Goal: Transaction & Acquisition: Download file/media

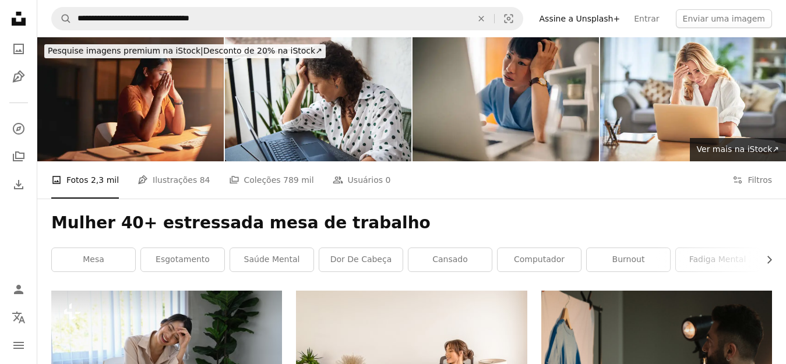
scroll to position [1282, 0]
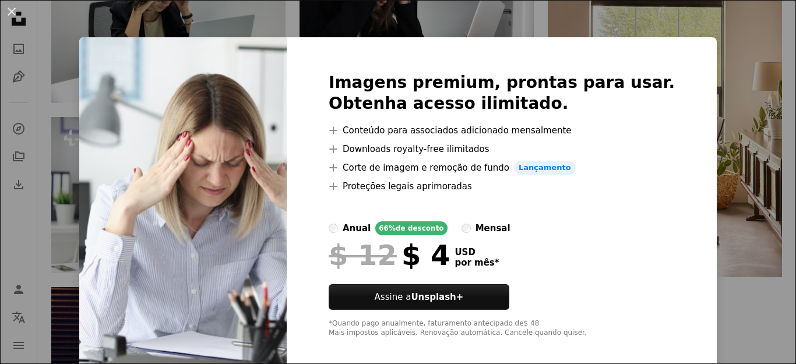
click at [707, 41] on div "An X shape Imagens premium, prontas para usar. Obtenha acesso ilimitado. A plus…" at bounding box center [398, 182] width 796 height 364
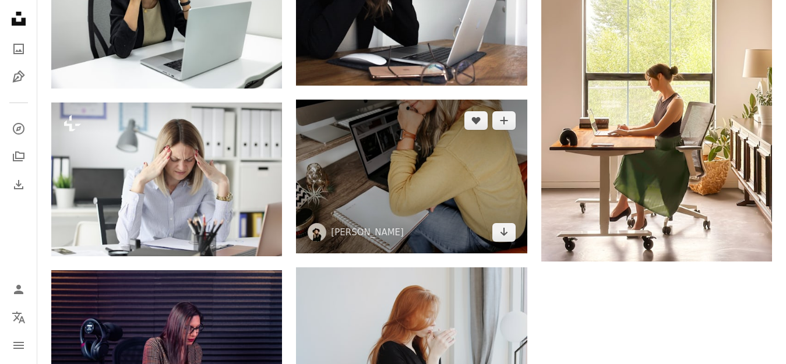
scroll to position [1049, 0]
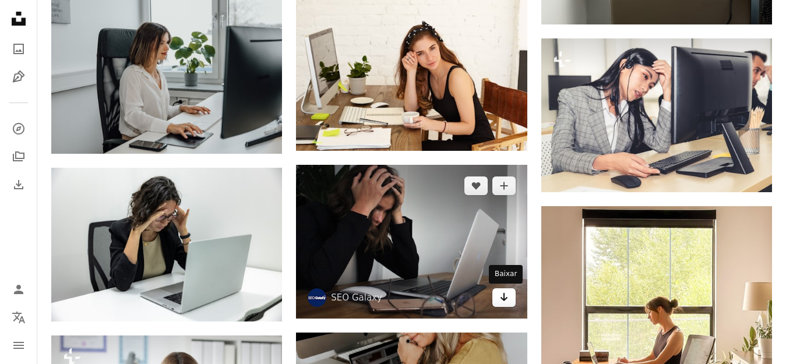
click at [501, 296] on icon "Arrow pointing down" at bounding box center [503, 297] width 9 height 14
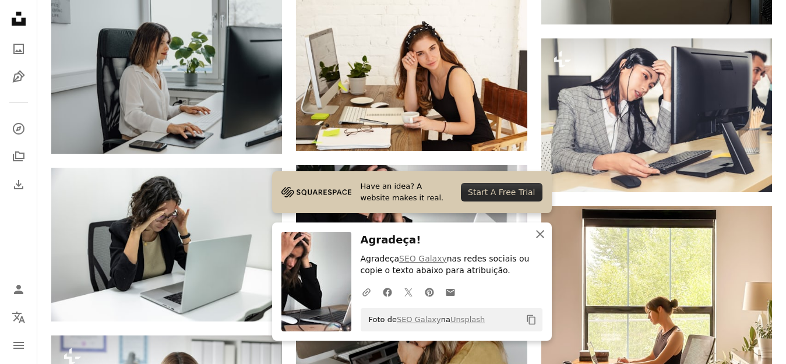
click at [538, 234] on icon "An X shape" at bounding box center [540, 234] width 14 height 14
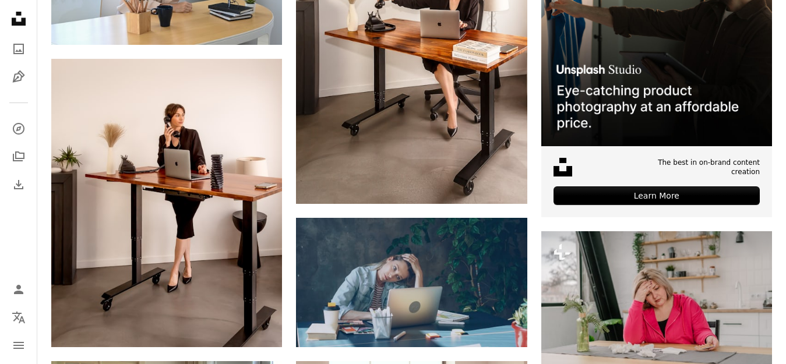
scroll to position [233, 0]
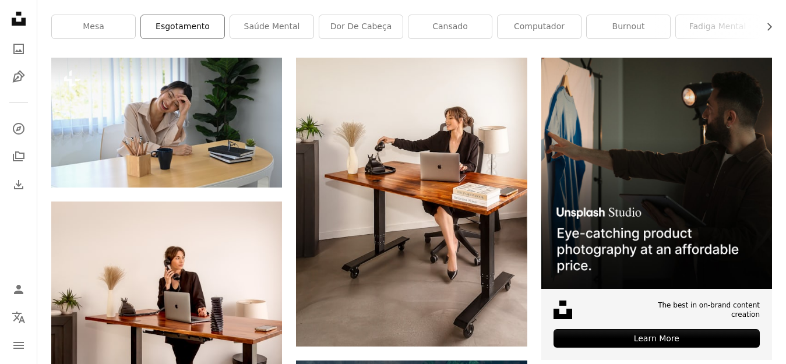
click at [185, 26] on link "esgotamento" at bounding box center [182, 26] width 83 height 23
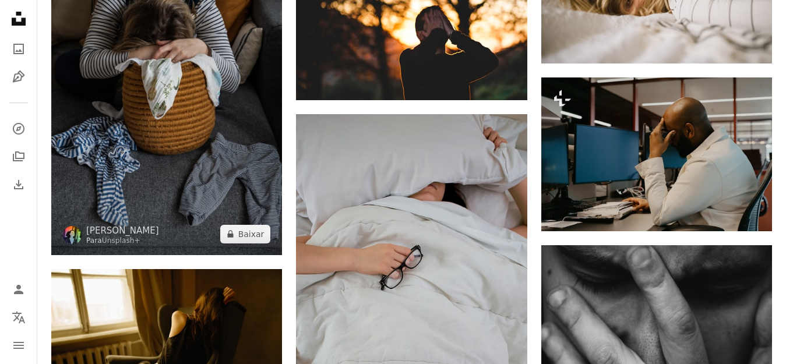
scroll to position [816, 0]
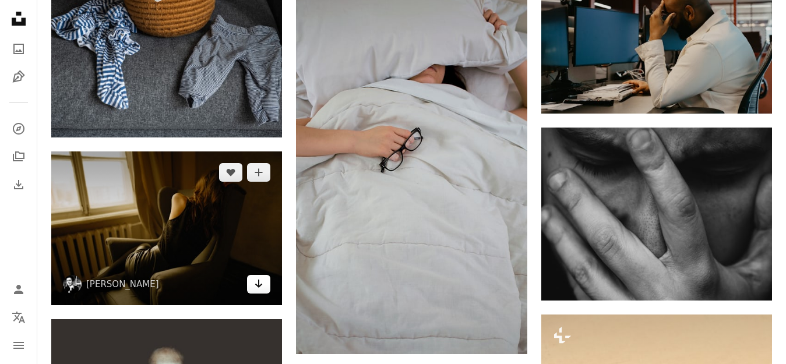
click at [258, 284] on icon "Arrow pointing down" at bounding box center [258, 284] width 9 height 14
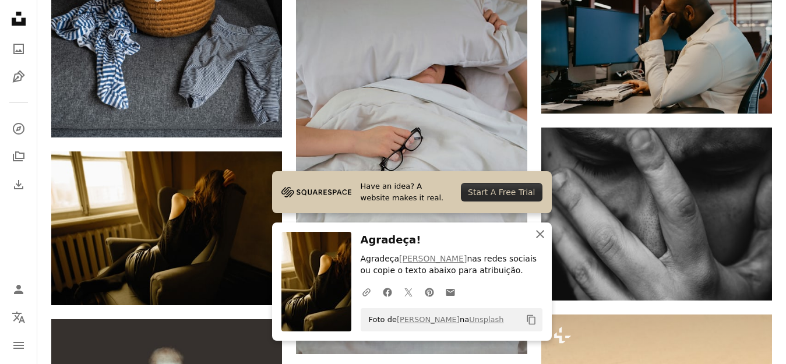
click at [538, 231] on icon "button" at bounding box center [540, 234] width 8 height 8
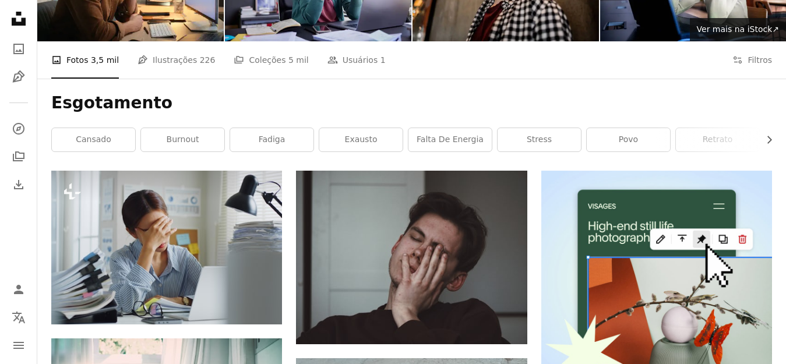
scroll to position [0, 0]
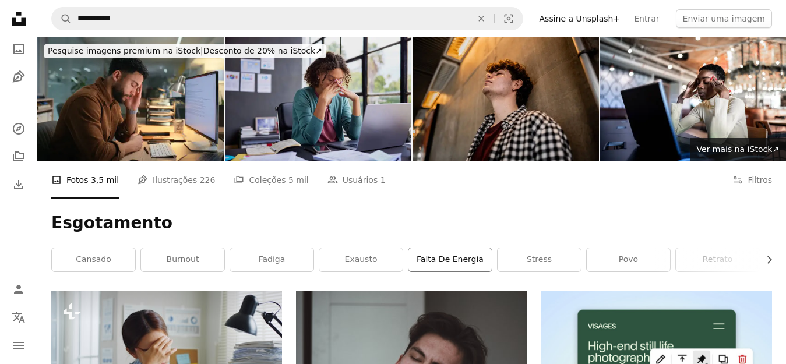
click at [456, 257] on link "falta de energia" at bounding box center [450, 259] width 83 height 23
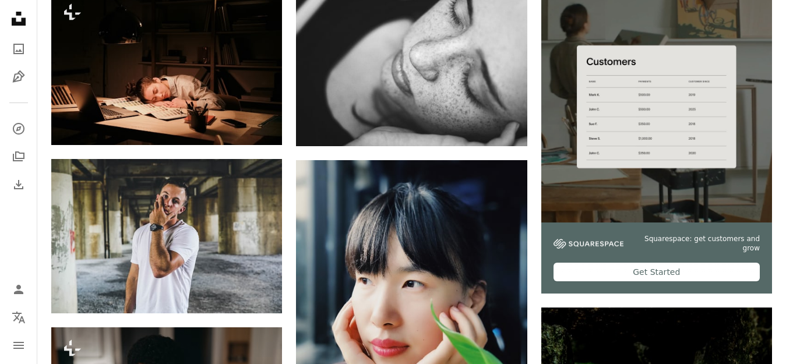
scroll to position [175, 0]
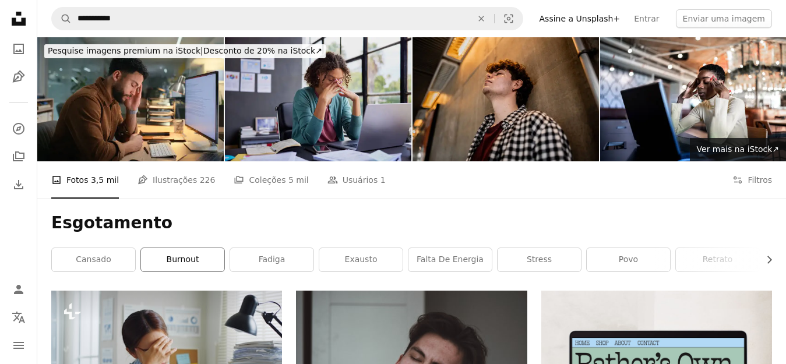
click at [172, 260] on link "Burnout" at bounding box center [182, 259] width 83 height 23
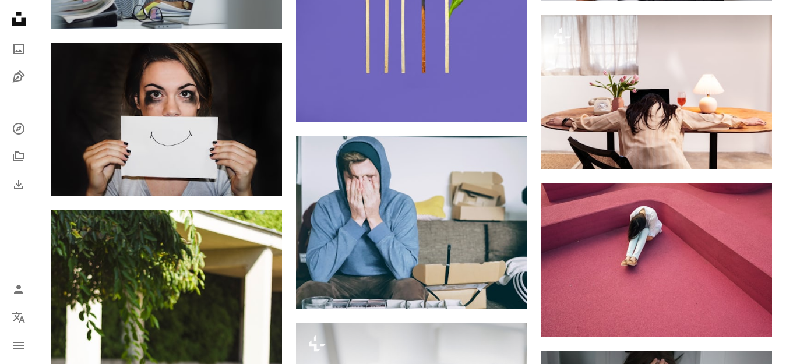
scroll to position [758, 0]
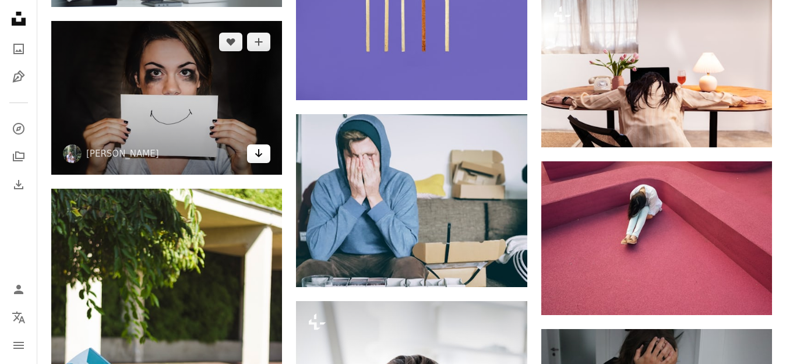
click at [257, 152] on icon "Arrow pointing down" at bounding box center [258, 153] width 9 height 14
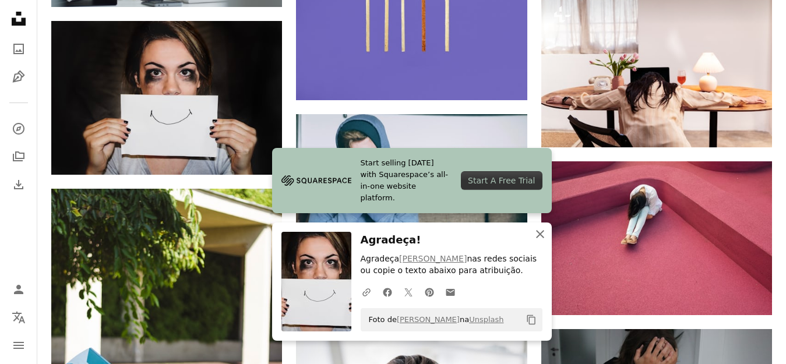
click at [538, 235] on icon "button" at bounding box center [540, 234] width 8 height 8
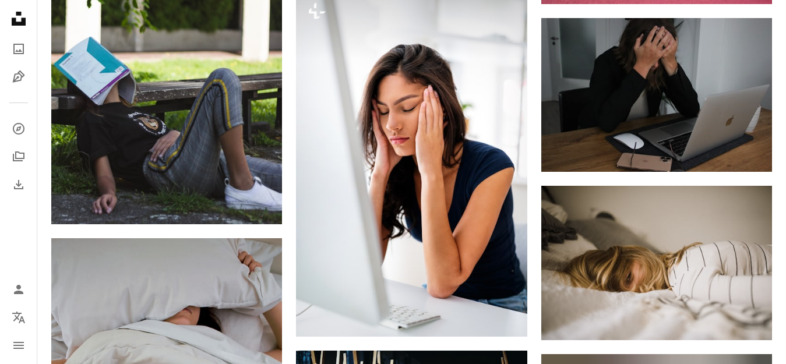
scroll to position [1049, 0]
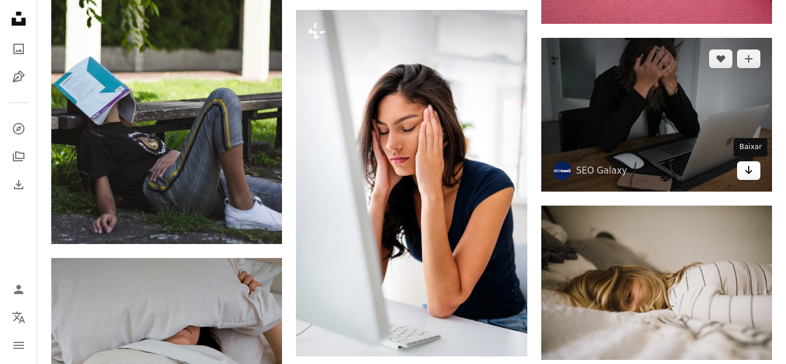
click at [749, 168] on icon "Baixar" at bounding box center [749, 170] width 8 height 8
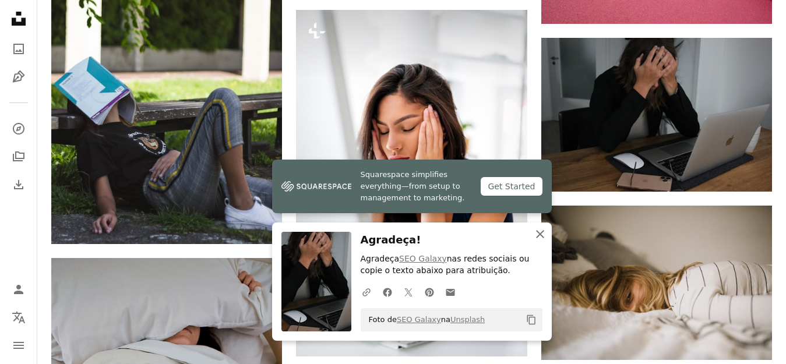
click at [541, 233] on icon "button" at bounding box center [540, 234] width 8 height 8
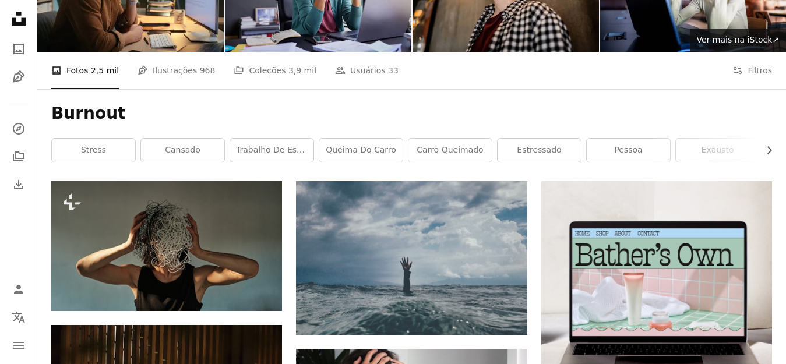
scroll to position [0, 0]
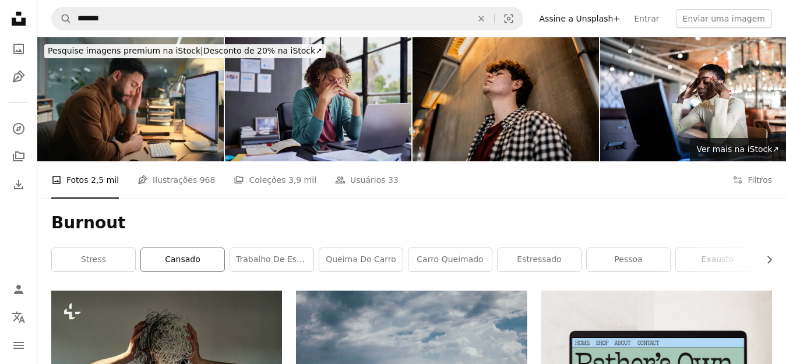
click at [178, 260] on link "cansado" at bounding box center [182, 259] width 83 height 23
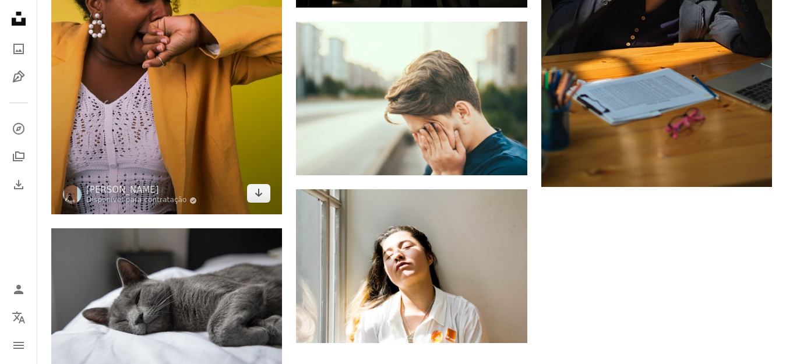
scroll to position [1632, 0]
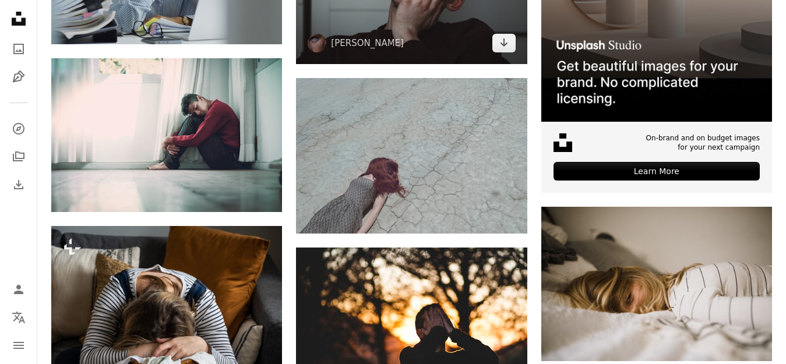
scroll to position [408, 0]
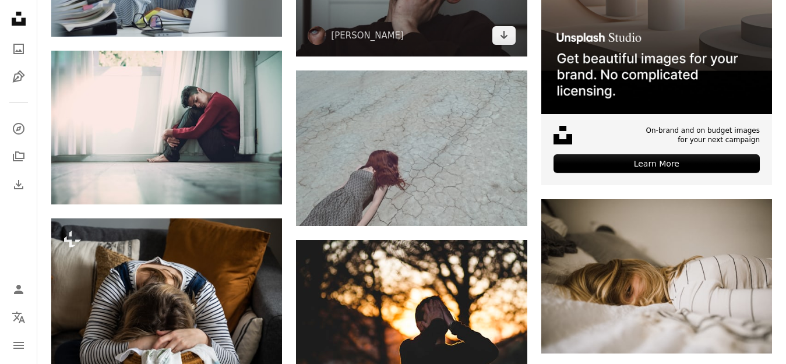
scroll to position [233, 0]
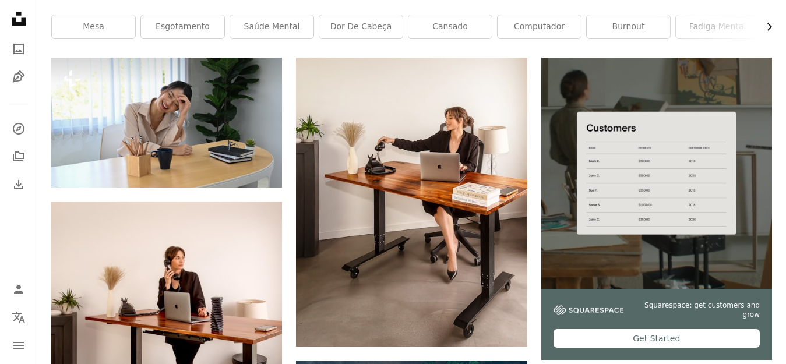
click at [770, 27] on icon "Chevron right" at bounding box center [769, 27] width 12 height 12
click at [628, 29] on link "estresse no trabalho" at bounding box center [631, 26] width 83 height 23
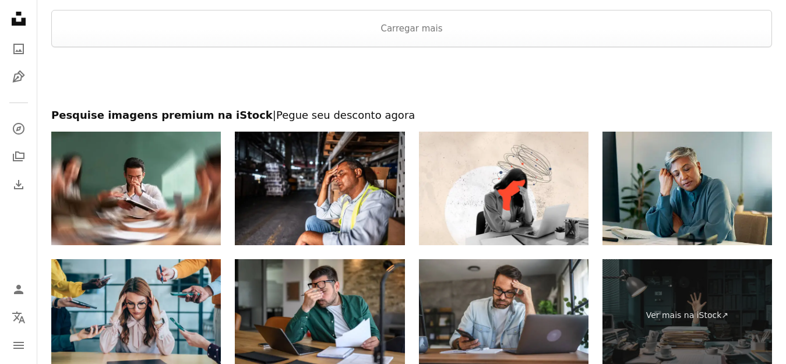
scroll to position [1573, 0]
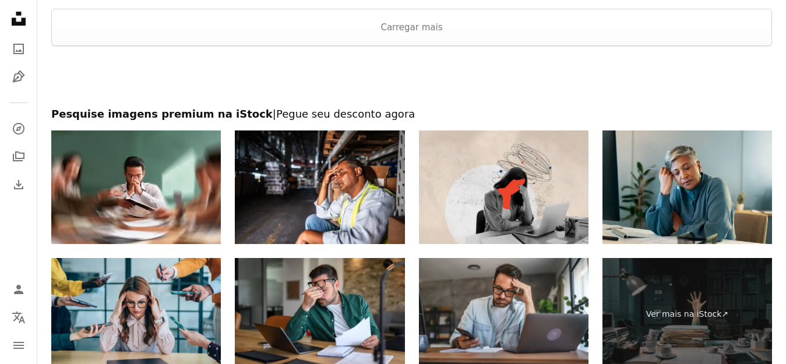
click at [514, 177] on img at bounding box center [504, 187] width 170 height 113
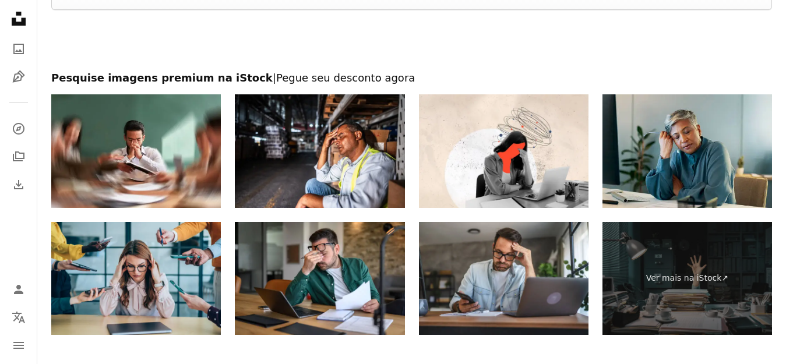
scroll to position [1597, 0]
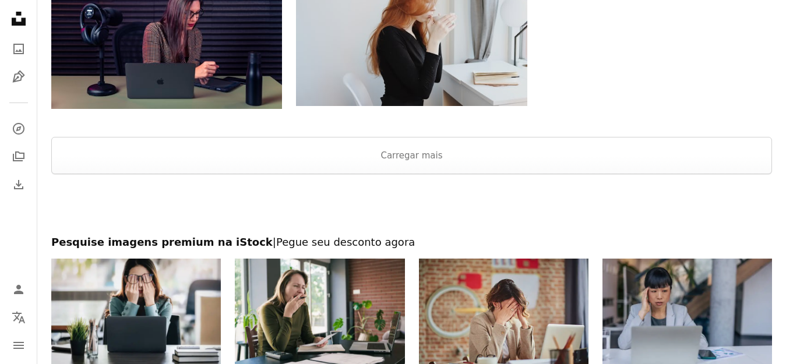
scroll to position [233, 0]
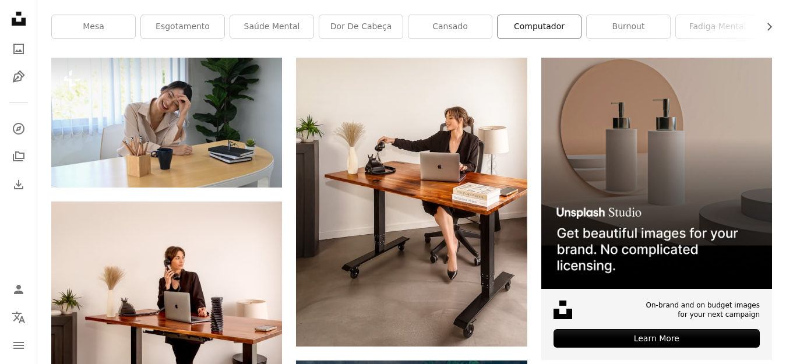
click at [547, 29] on link "computador" at bounding box center [539, 26] width 83 height 23
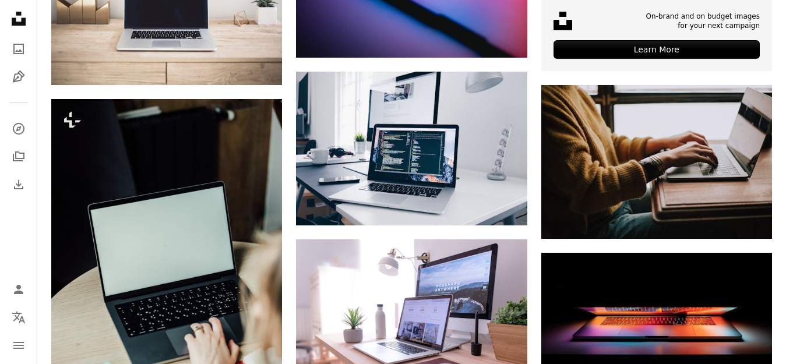
scroll to position [524, 0]
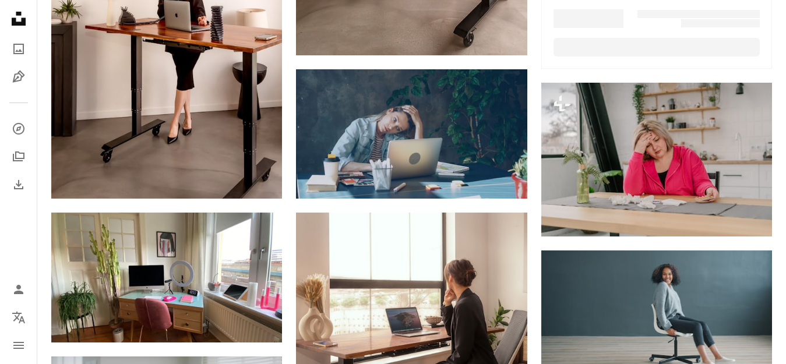
scroll to position [233, 0]
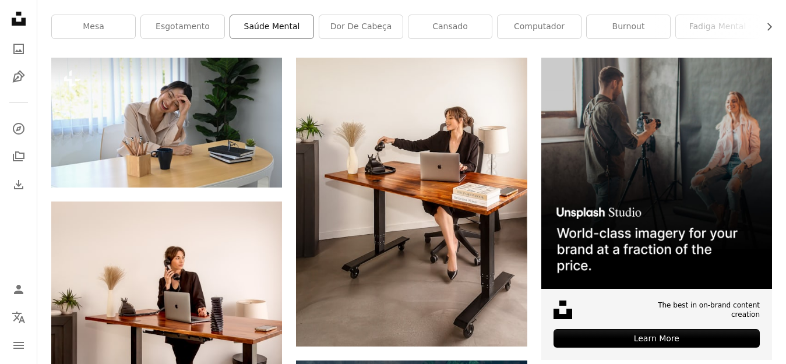
click at [266, 26] on link "saúde mental" at bounding box center [271, 26] width 83 height 23
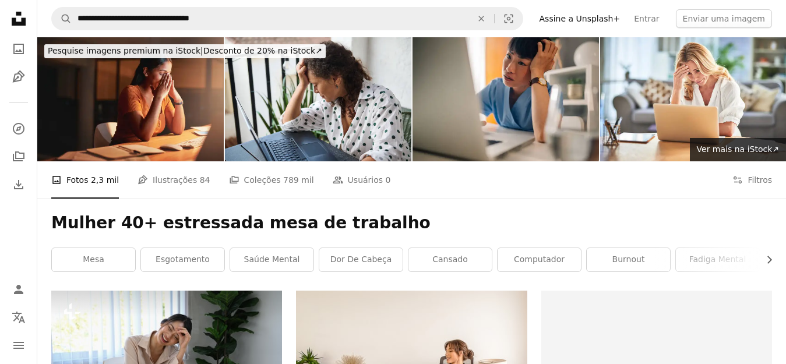
scroll to position [233, 0]
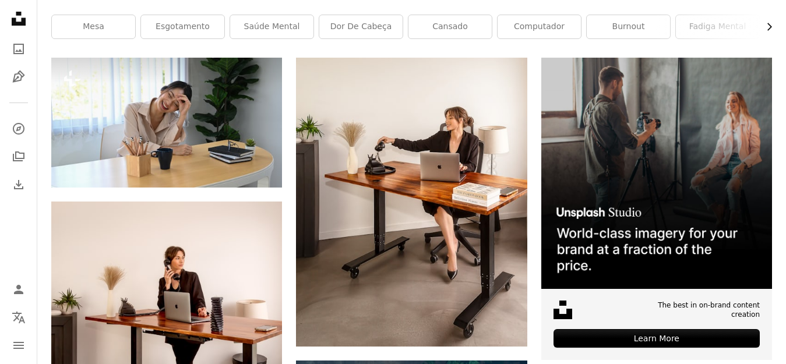
click at [771, 25] on icon "Chevron right" at bounding box center [769, 27] width 12 height 12
click at [281, 27] on link "cansado" at bounding box center [275, 26] width 83 height 23
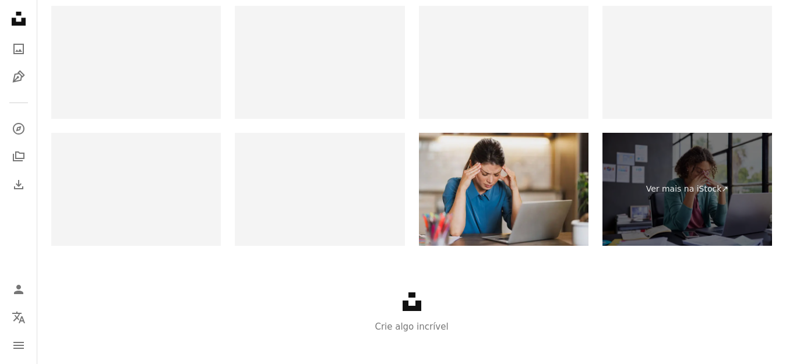
scroll to position [2156, 0]
